Goal: Transaction & Acquisition: Obtain resource

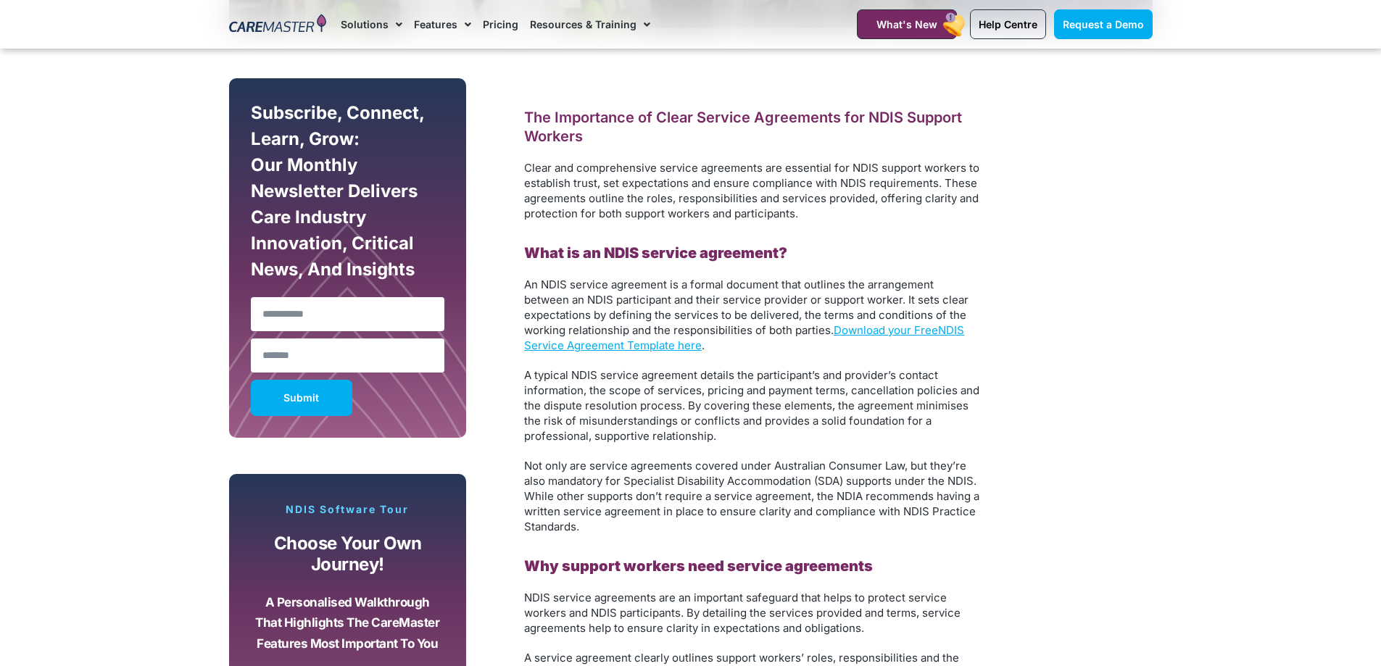
scroll to position [798, 0]
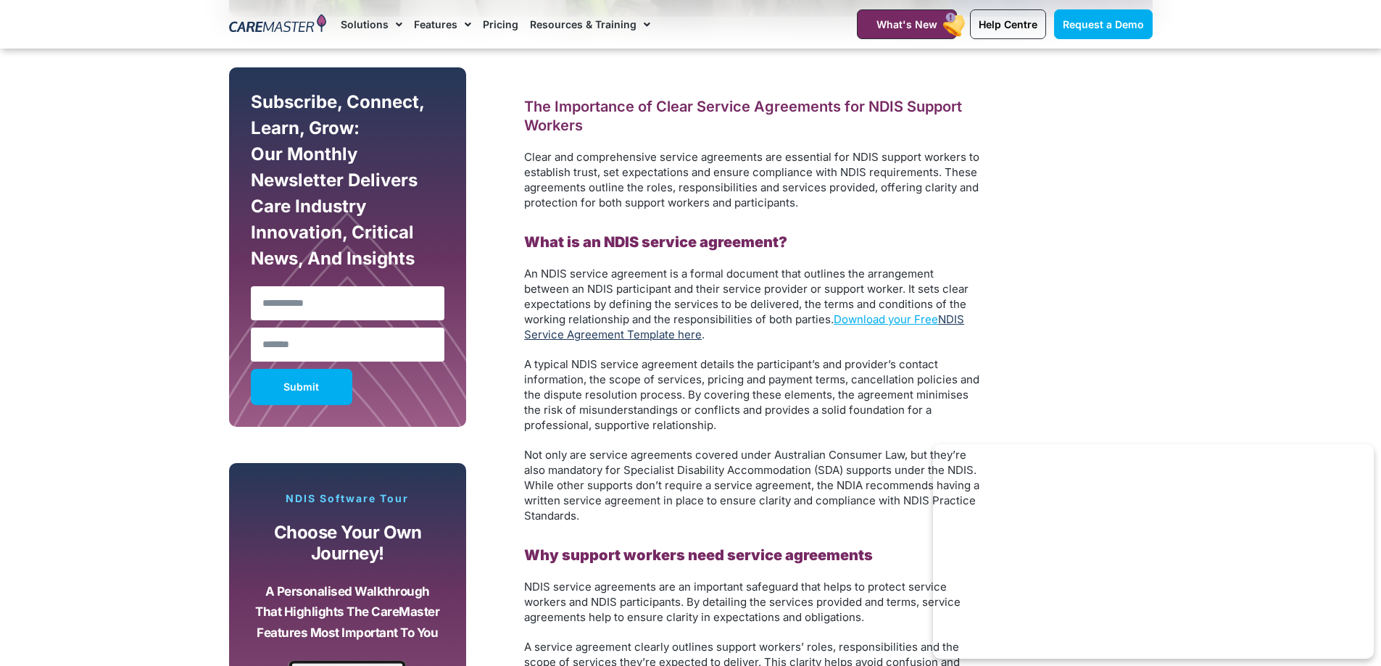
click at [545, 339] on link "NDIS Service Agreement Template here" at bounding box center [744, 327] width 440 height 29
click at [865, 319] on link "Download your Free" at bounding box center [886, 320] width 104 height 14
click at [603, 336] on link "NDIS Service Agreement Template here" at bounding box center [744, 327] width 440 height 29
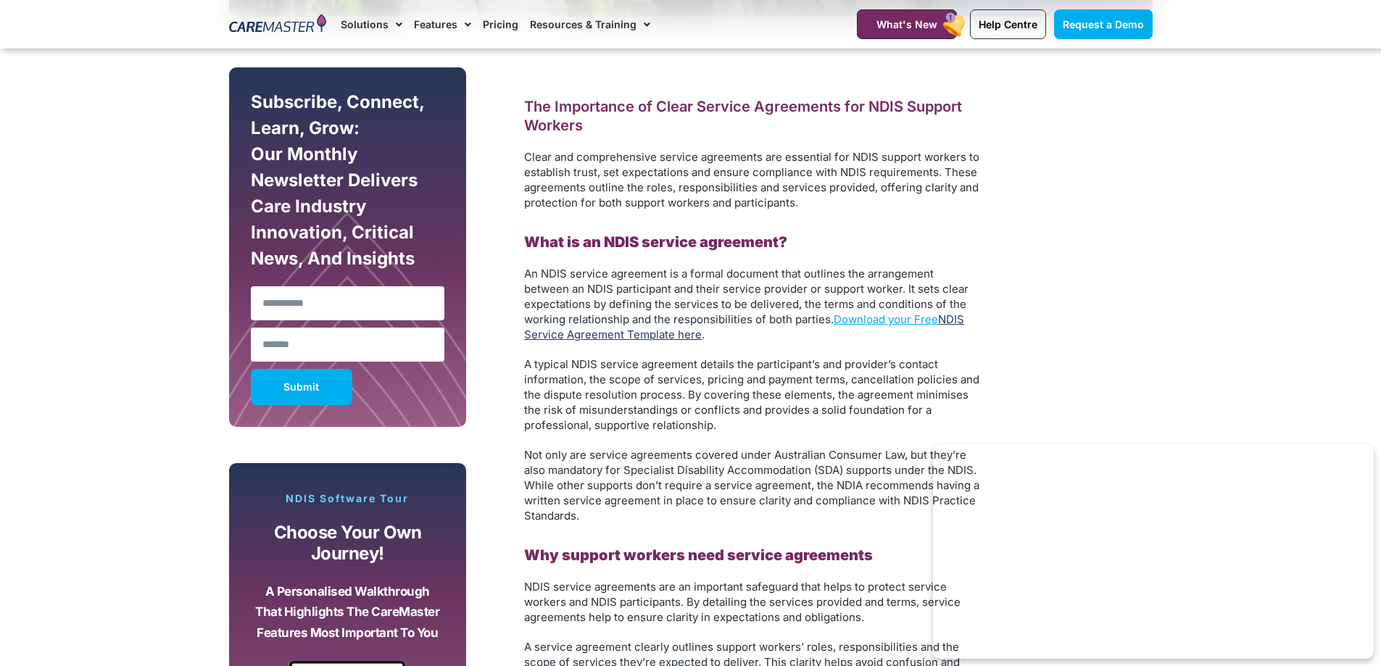
click at [601, 328] on link "NDIS Service Agreement Template here" at bounding box center [744, 327] width 440 height 29
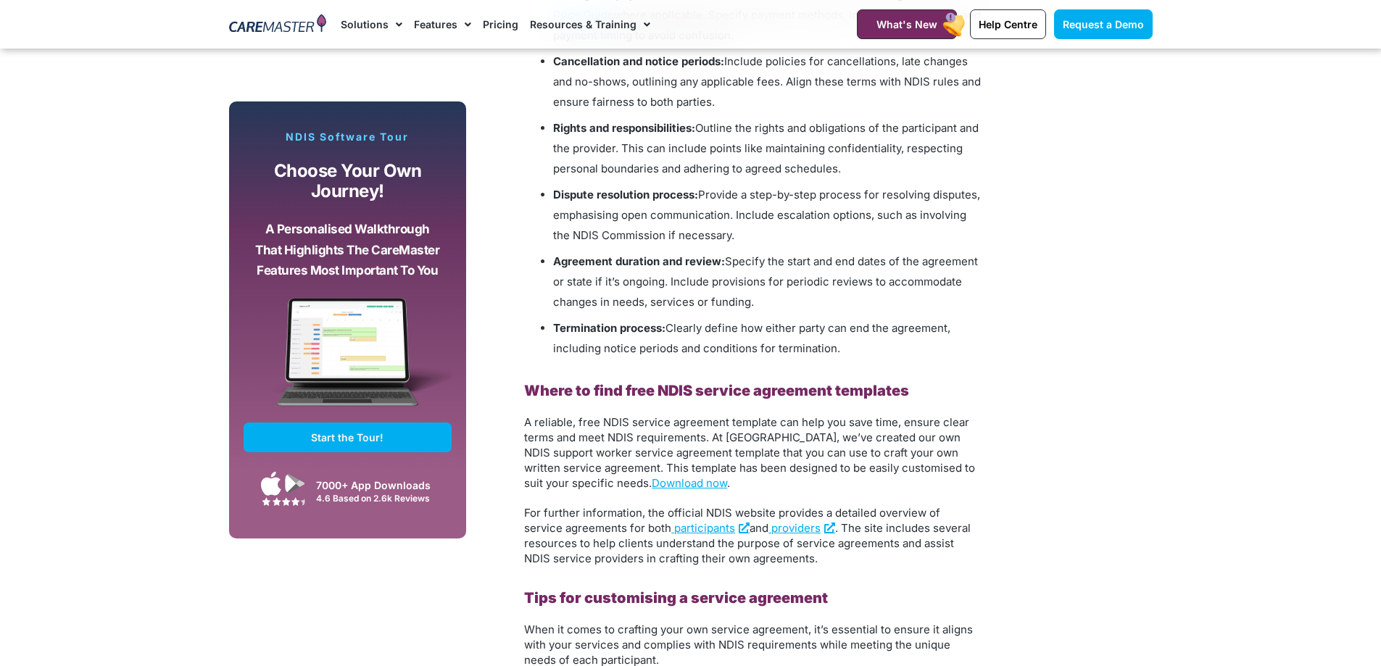
scroll to position [1813, 0]
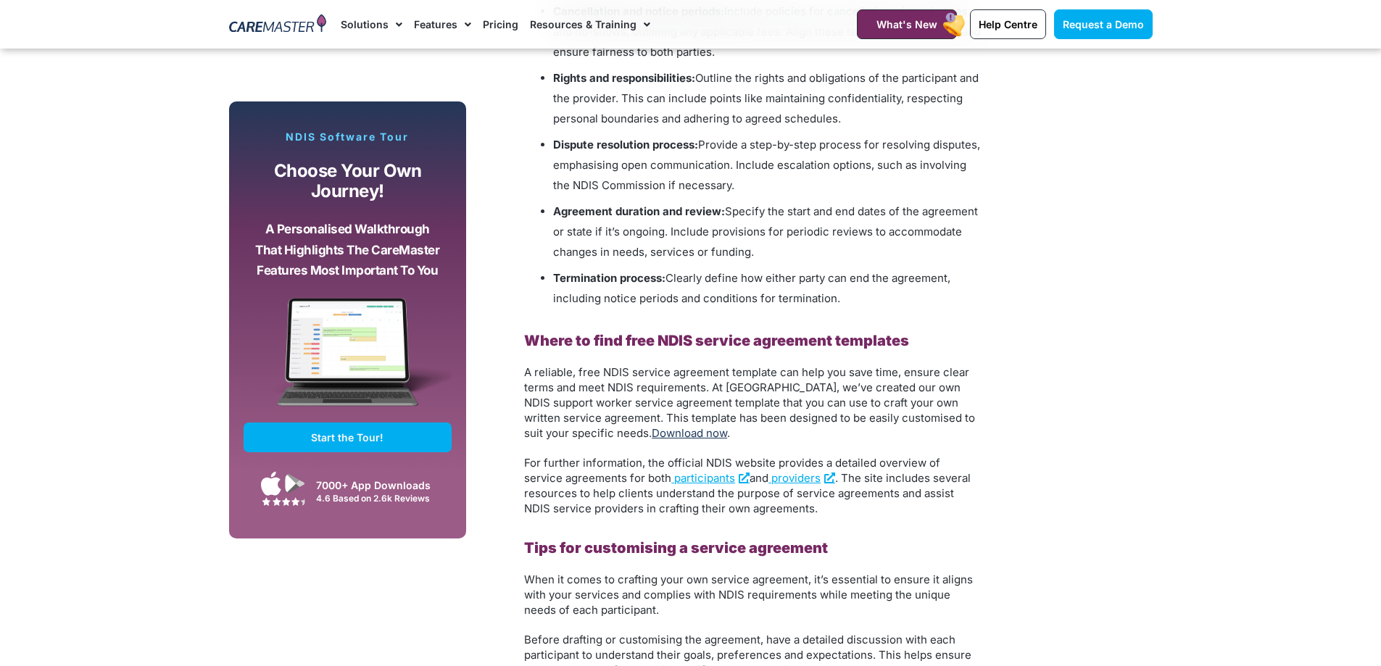
click at [652, 434] on link "Download now" at bounding box center [689, 433] width 75 height 14
